Goal: Task Accomplishment & Management: Complete application form

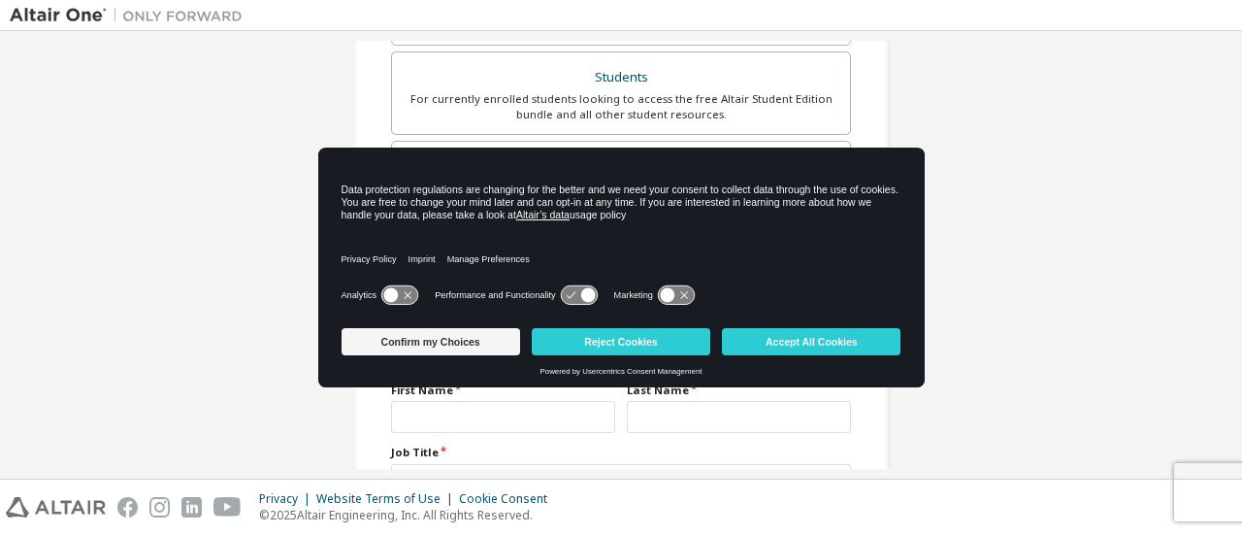
scroll to position [478, 0]
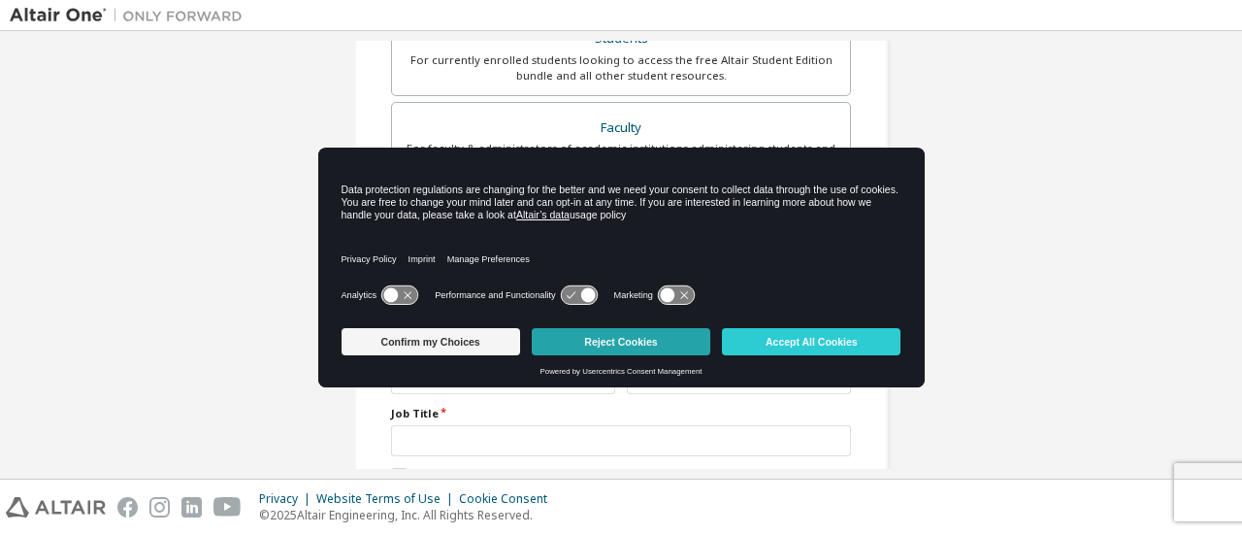
click at [635, 341] on button "Reject Cookies" at bounding box center [621, 341] width 179 height 27
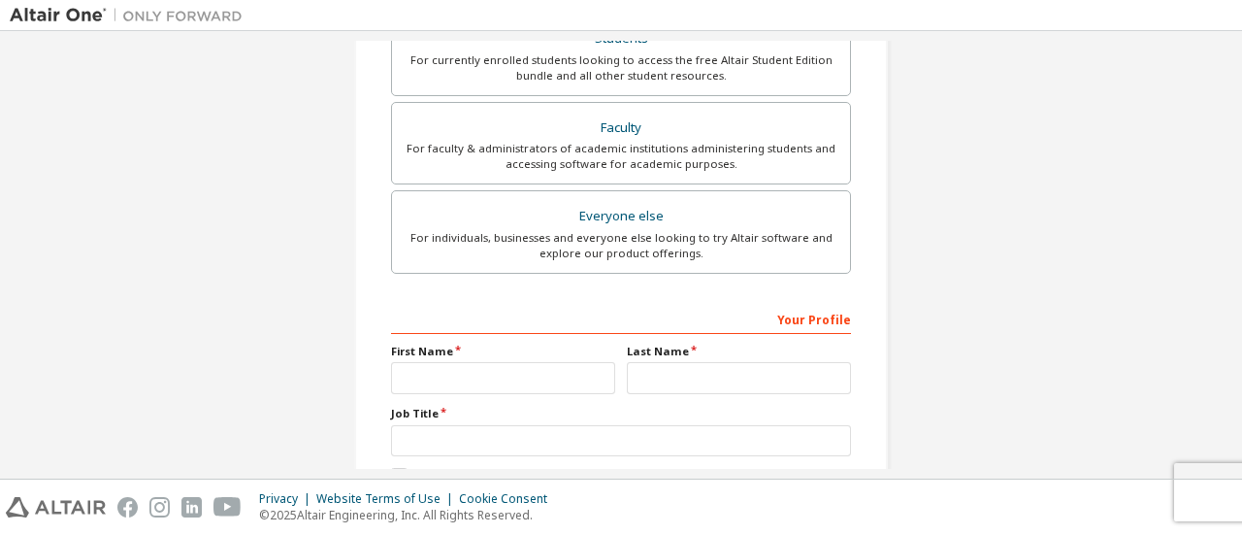
click at [1220, 286] on div "Create an Altair One Account For Free Trials, Licenses, Downloads, Learning & D…" at bounding box center [621, 76] width 1223 height 1028
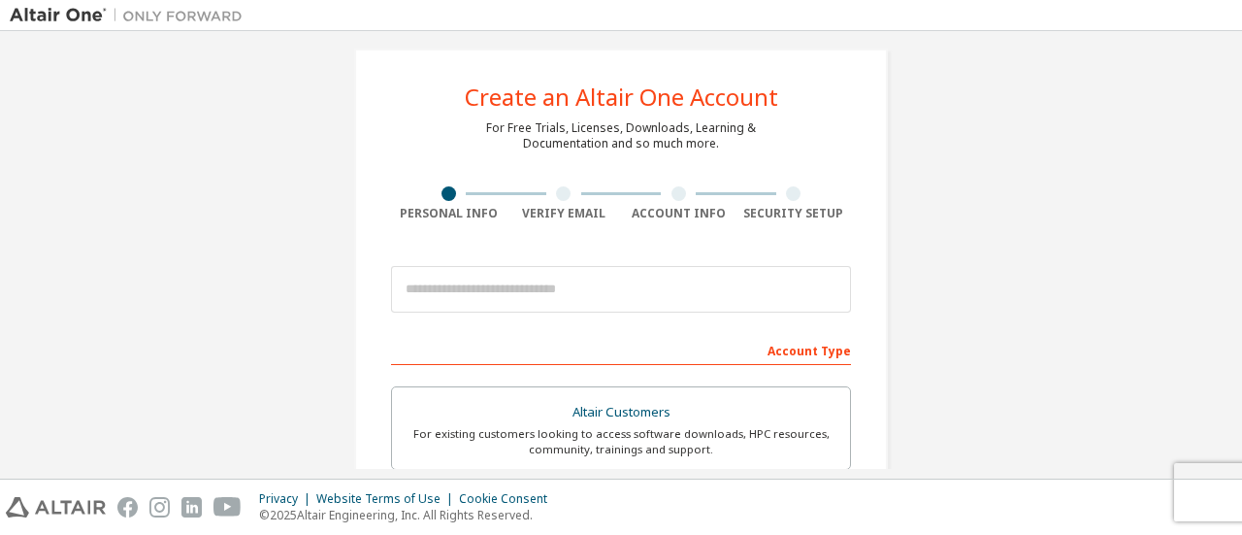
scroll to position [0, 0]
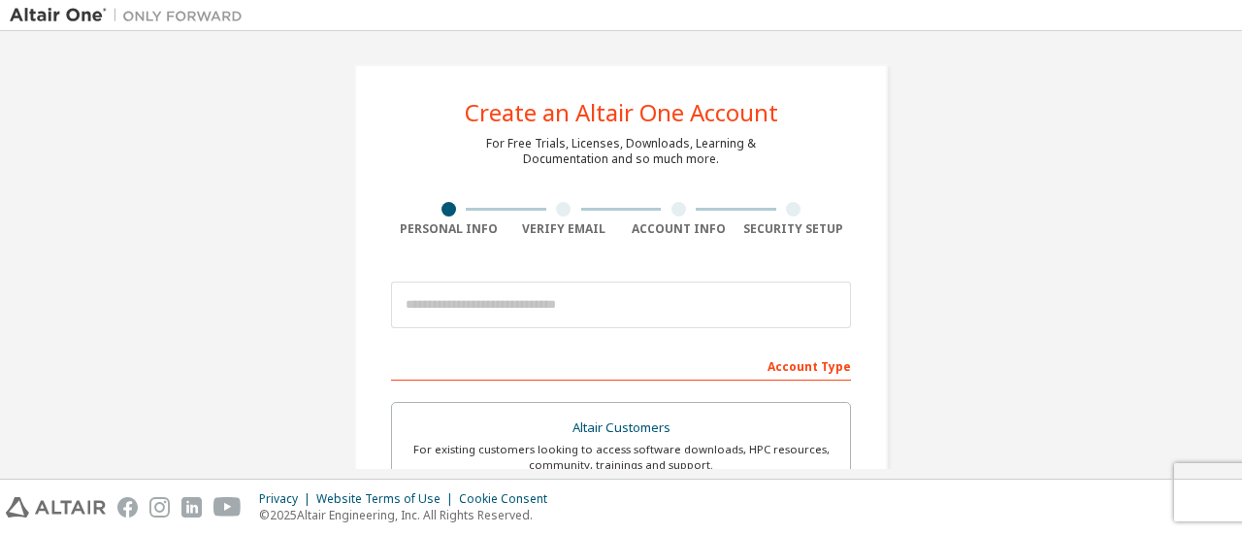
drag, startPoint x: 1217, startPoint y: 103, endPoint x: 1225, endPoint y: 139, distance: 36.7
click at [1225, 139] on div "Create an Altair One Account For Free Trials, Licenses, Downloads, Learning & D…" at bounding box center [621, 255] width 1223 height 428
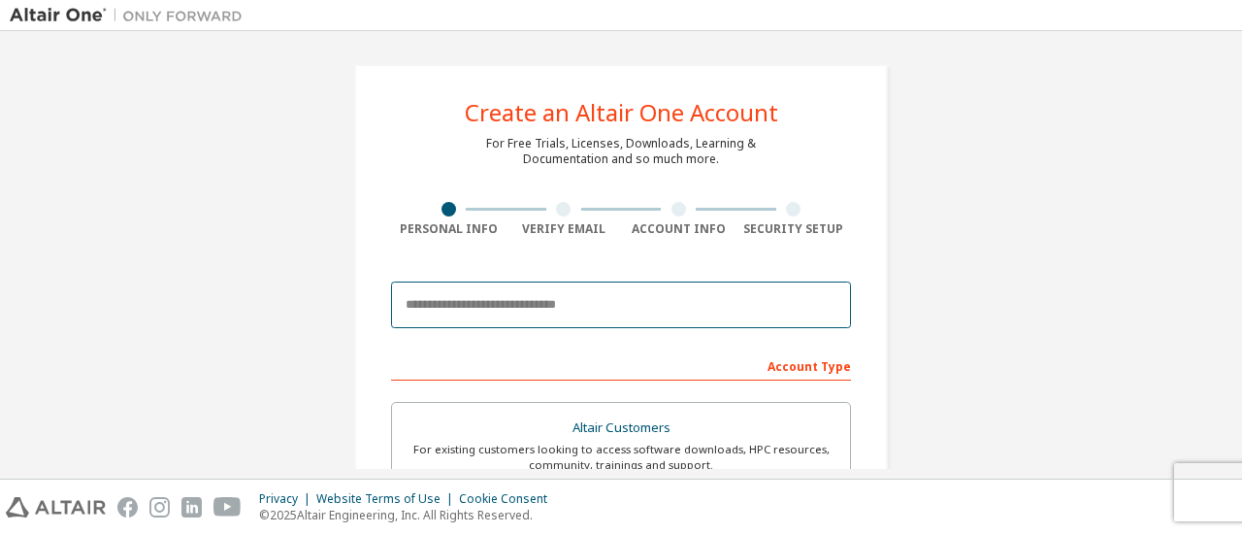
click at [456, 306] on input "email" at bounding box center [621, 304] width 460 height 47
type input "**********"
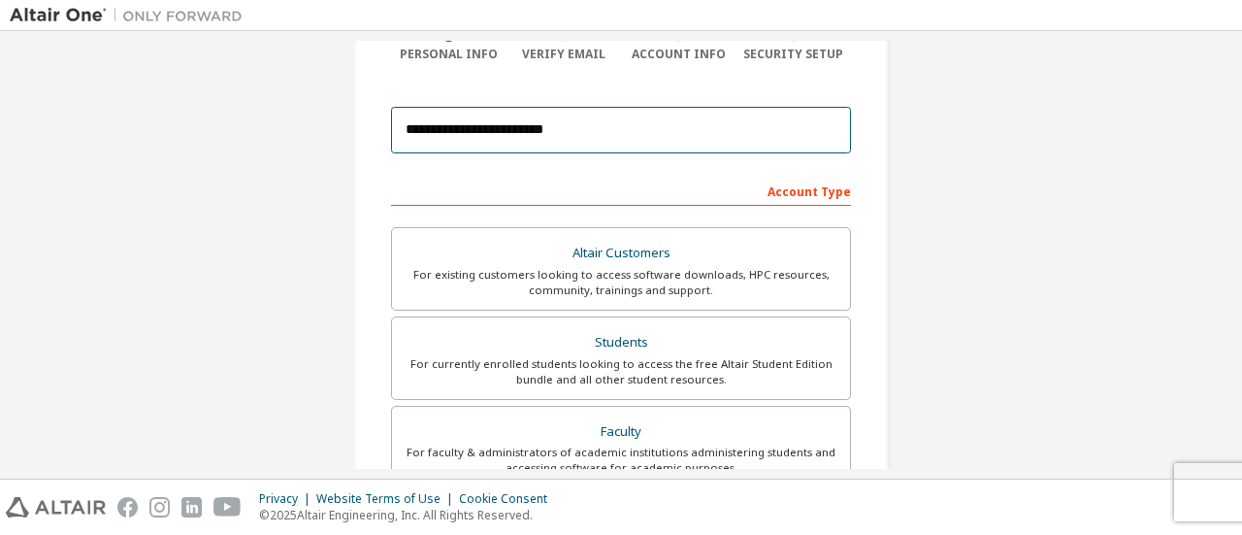
scroll to position [214, 0]
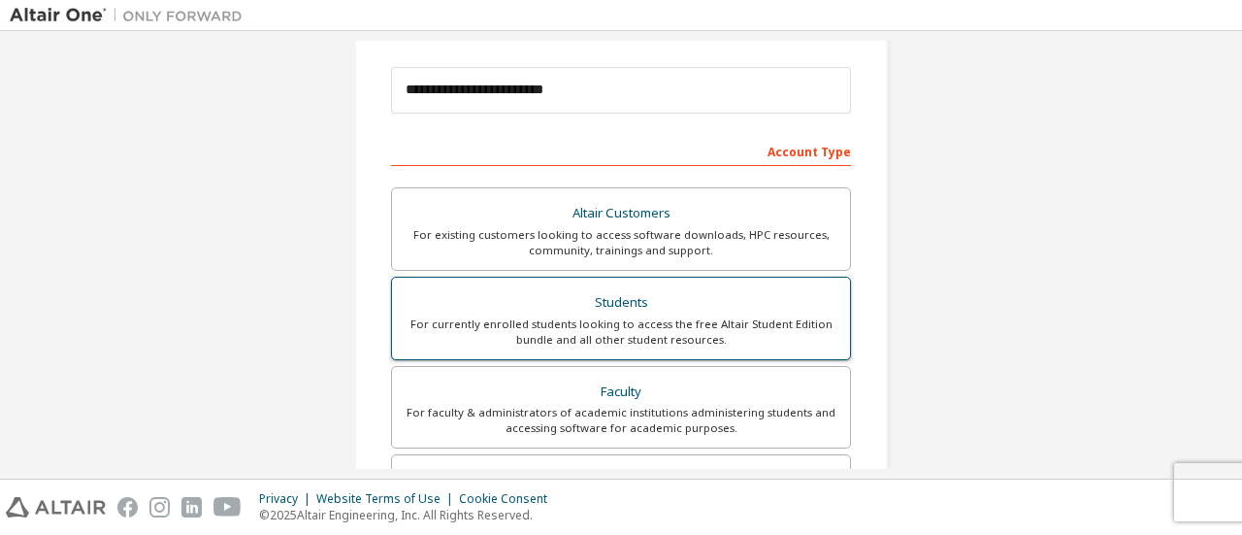
click at [669, 294] on div "Students" at bounding box center [621, 302] width 435 height 27
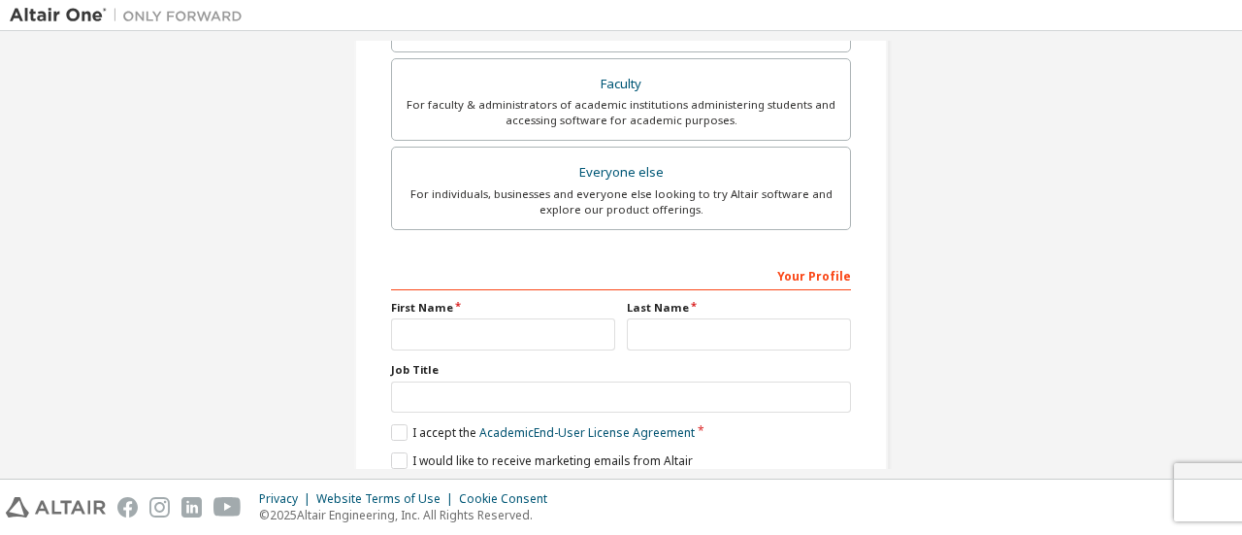
scroll to position [594, 0]
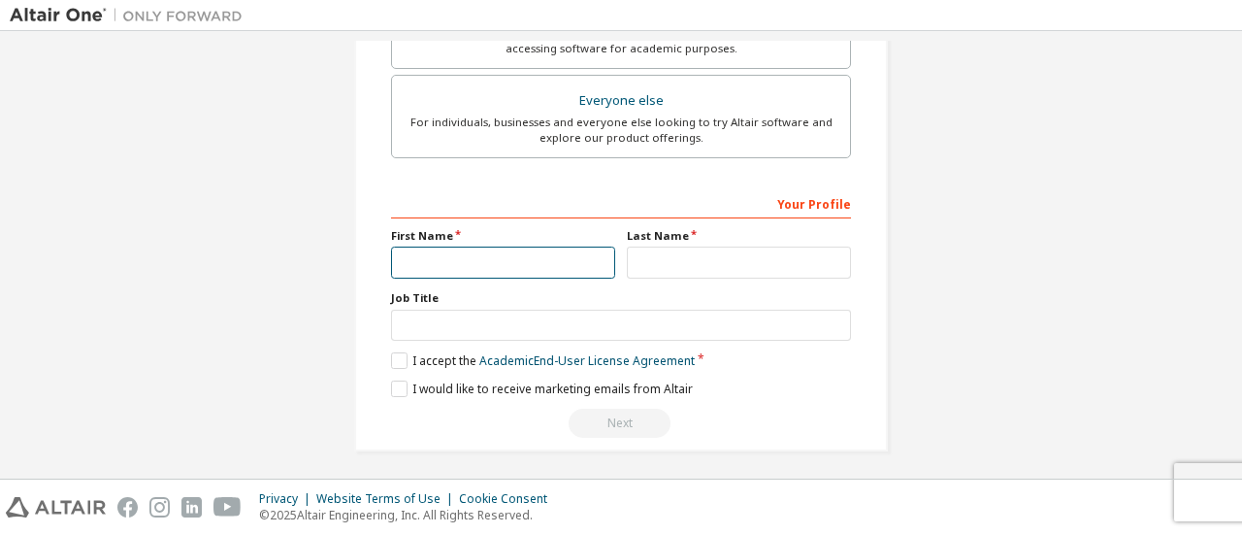
click at [485, 269] on input "text" at bounding box center [503, 263] width 224 height 32
type input "*****"
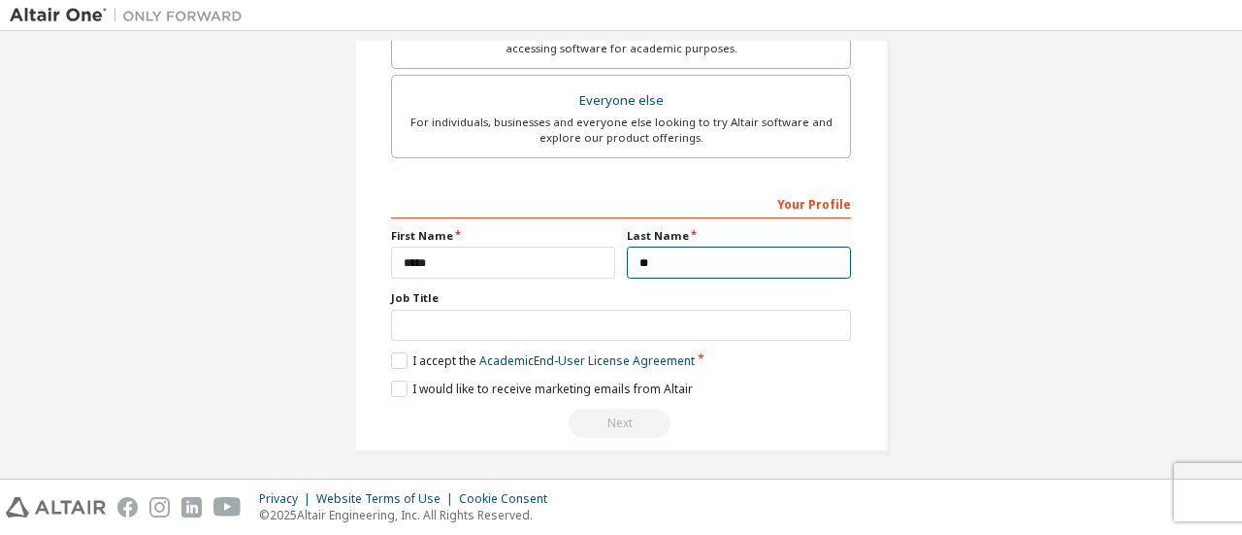
type input "*"
type input "******"
click at [405, 356] on label "I accept the Academic End-User License Agreement" at bounding box center [543, 360] width 304 height 16
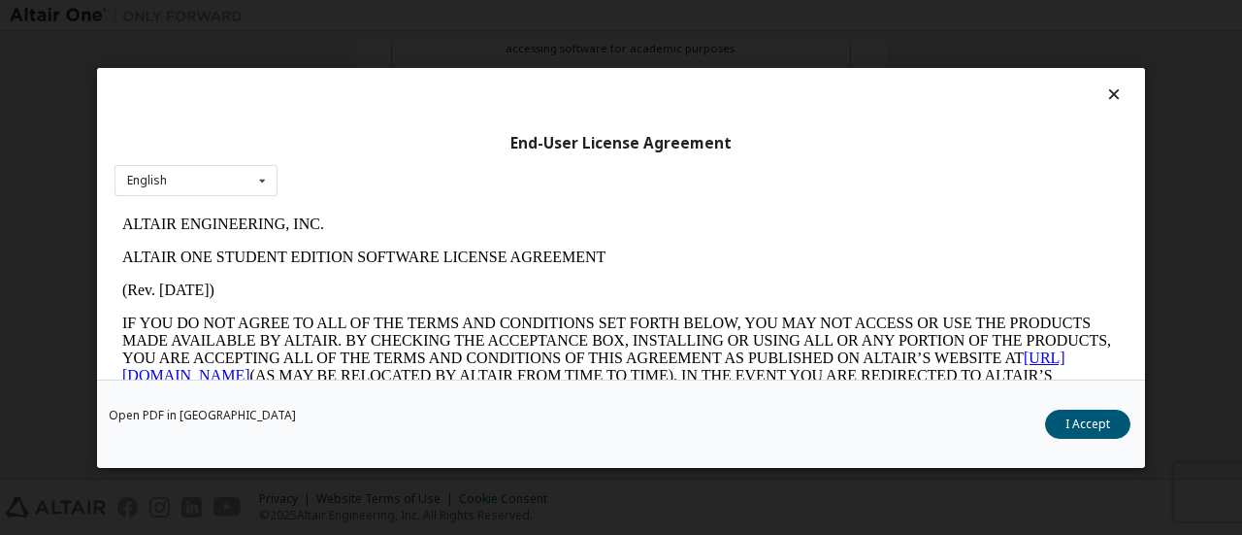
scroll to position [0, 0]
click at [1088, 414] on button "I Accept" at bounding box center [1087, 423] width 85 height 29
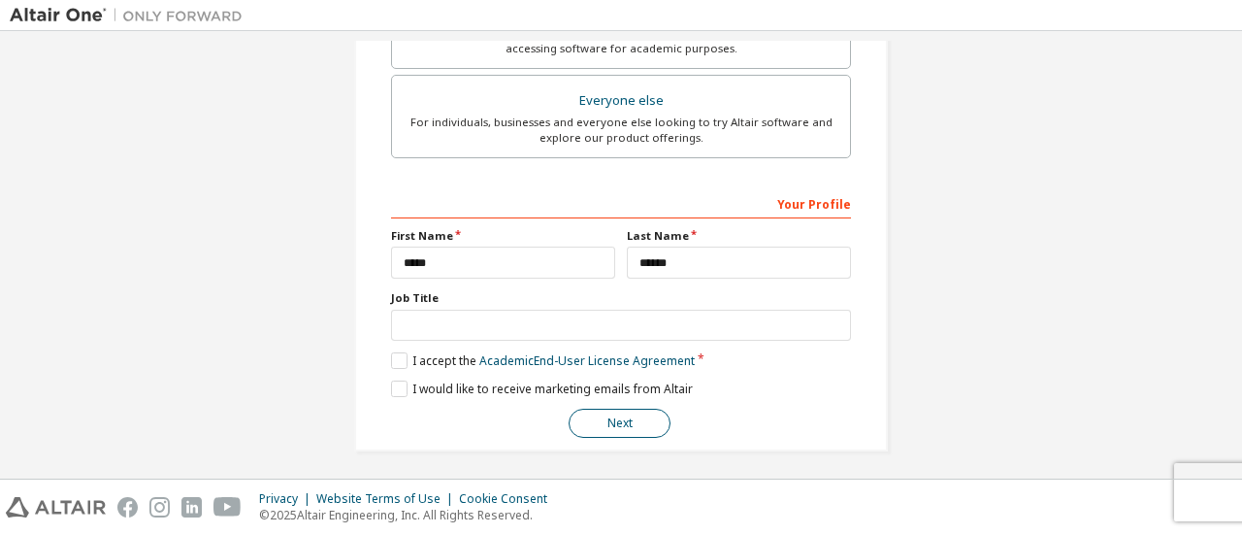
click at [621, 411] on button "Next" at bounding box center [620, 423] width 102 height 29
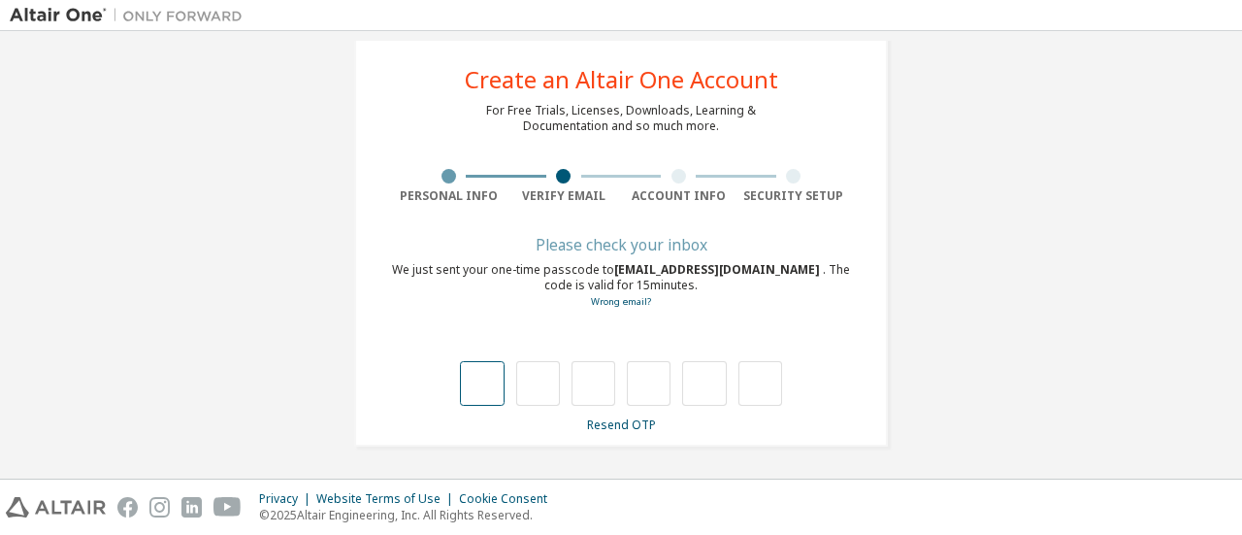
type input "*"
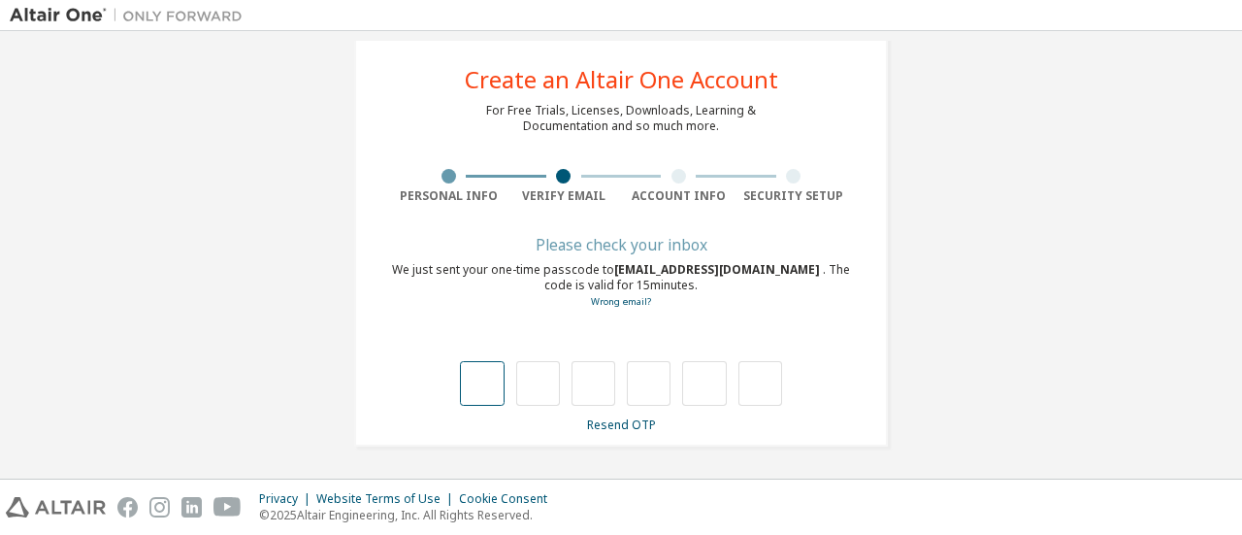
type input "*"
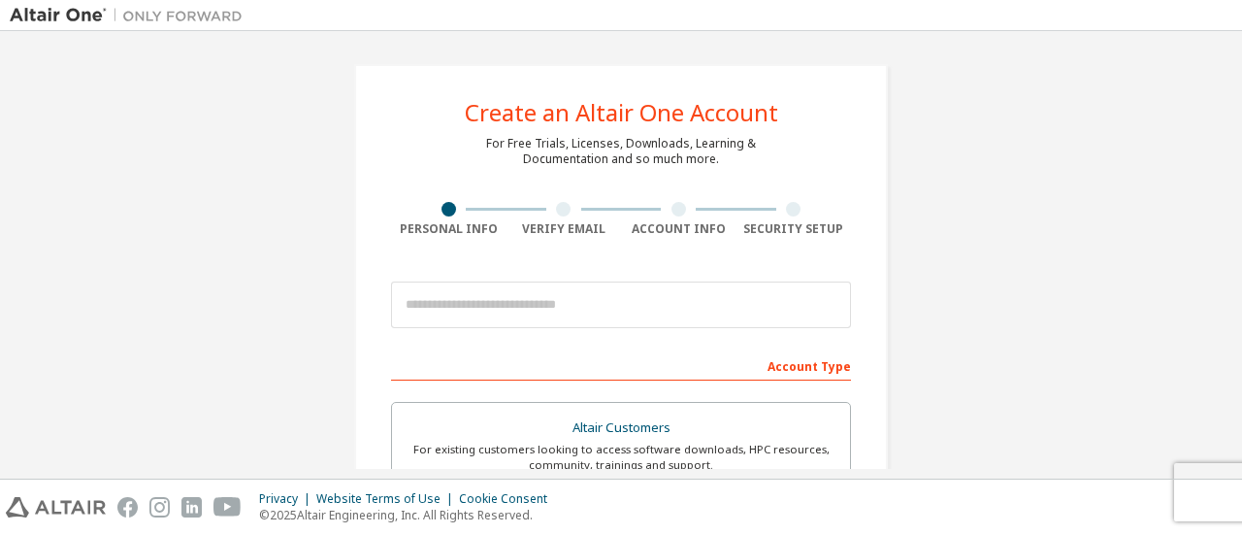
drag, startPoint x: 1233, startPoint y: 123, endPoint x: 1234, endPoint y: 170, distance: 46.6
click at [1234, 170] on div "Create an Altair One Account For Free Trials, Licenses, Downloads, Learning & D…" at bounding box center [621, 254] width 1242 height 447
